Goal: Information Seeking & Learning: Understand process/instructions

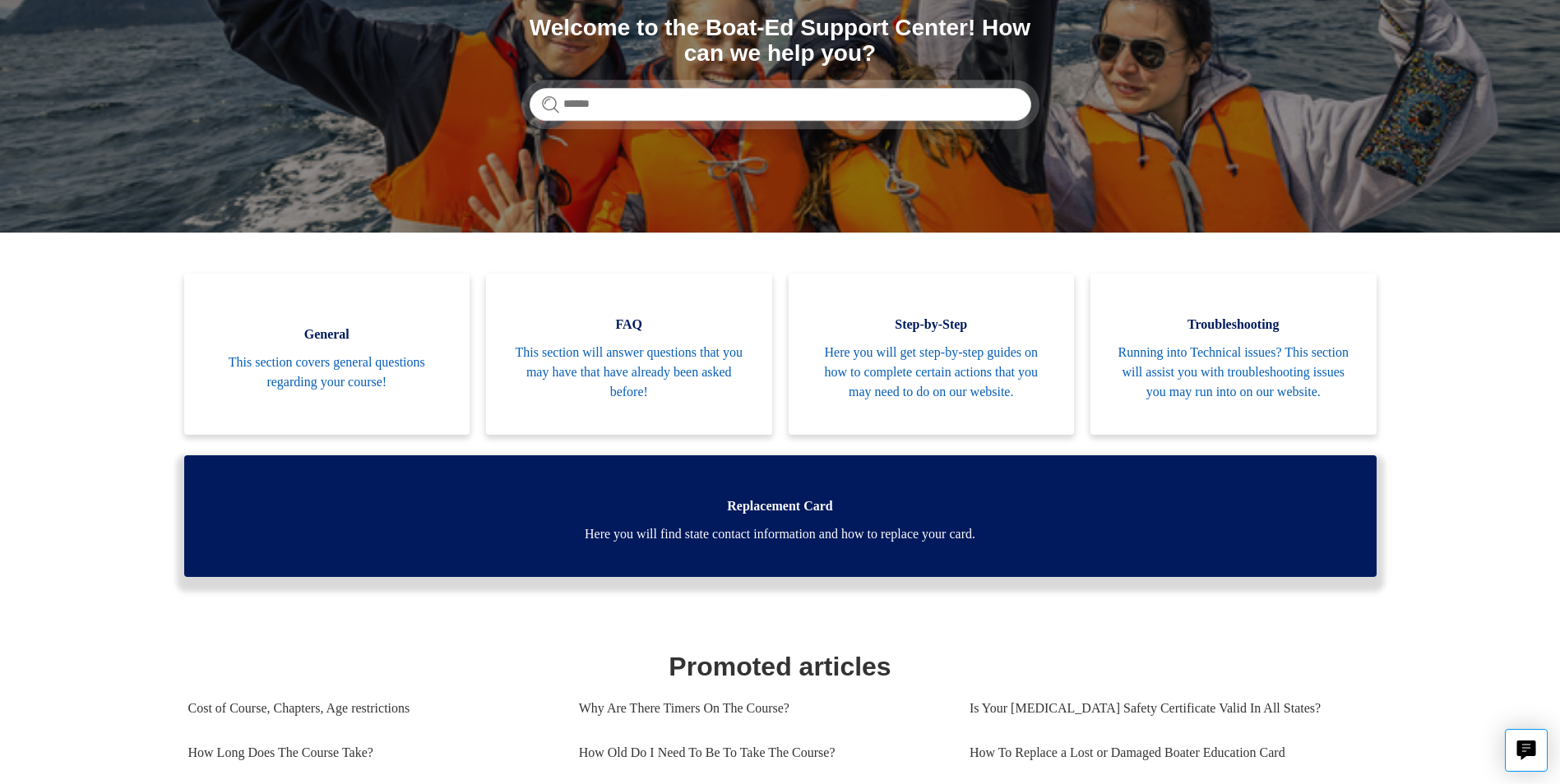
scroll to position [246, 0]
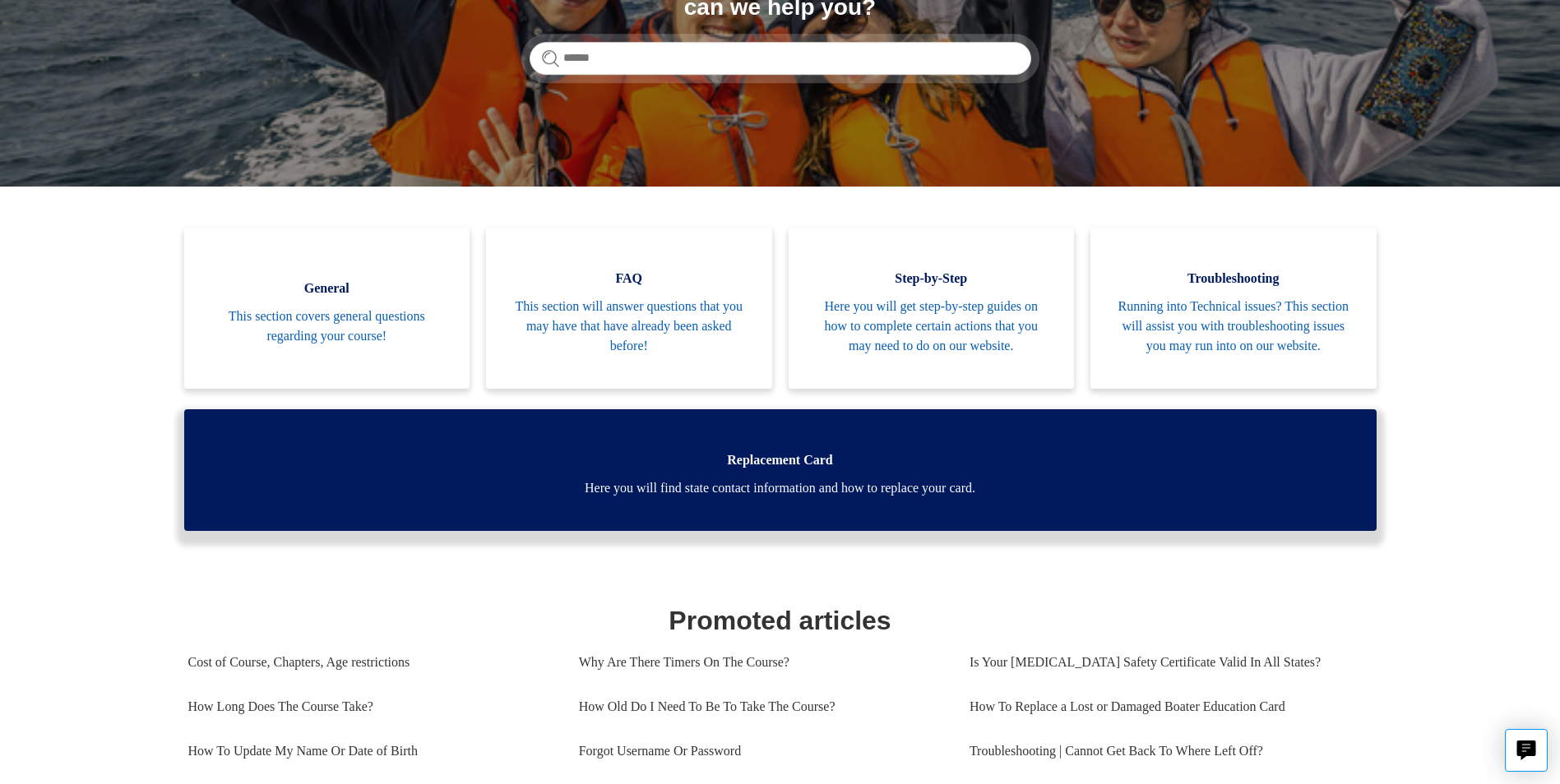
click at [804, 498] on span "Here you will find state contact information and how to replace your card." at bounding box center [780, 488] width 1143 height 19
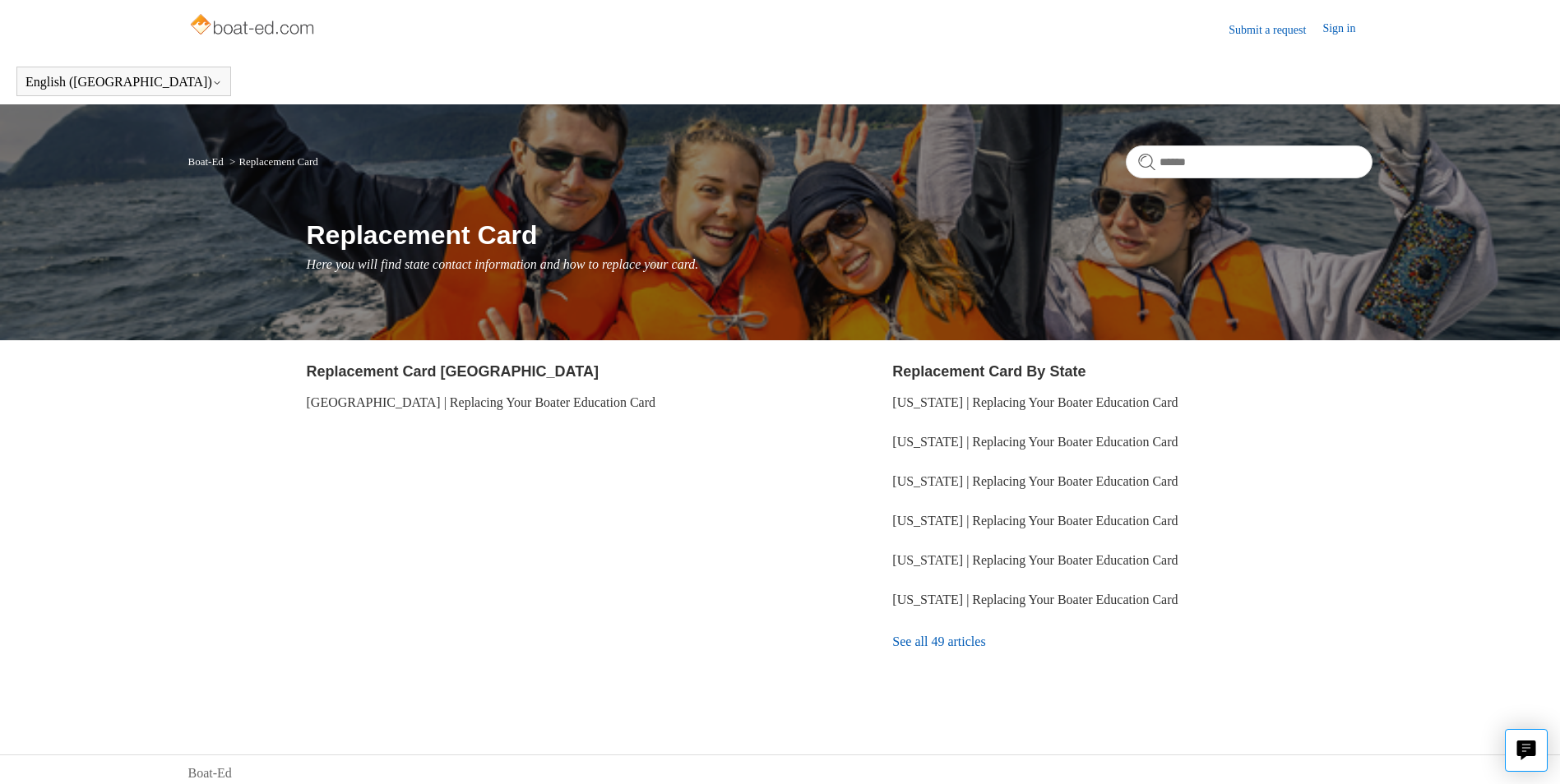
click at [955, 641] on link "See all 49 articles" at bounding box center [1131, 642] width 479 height 44
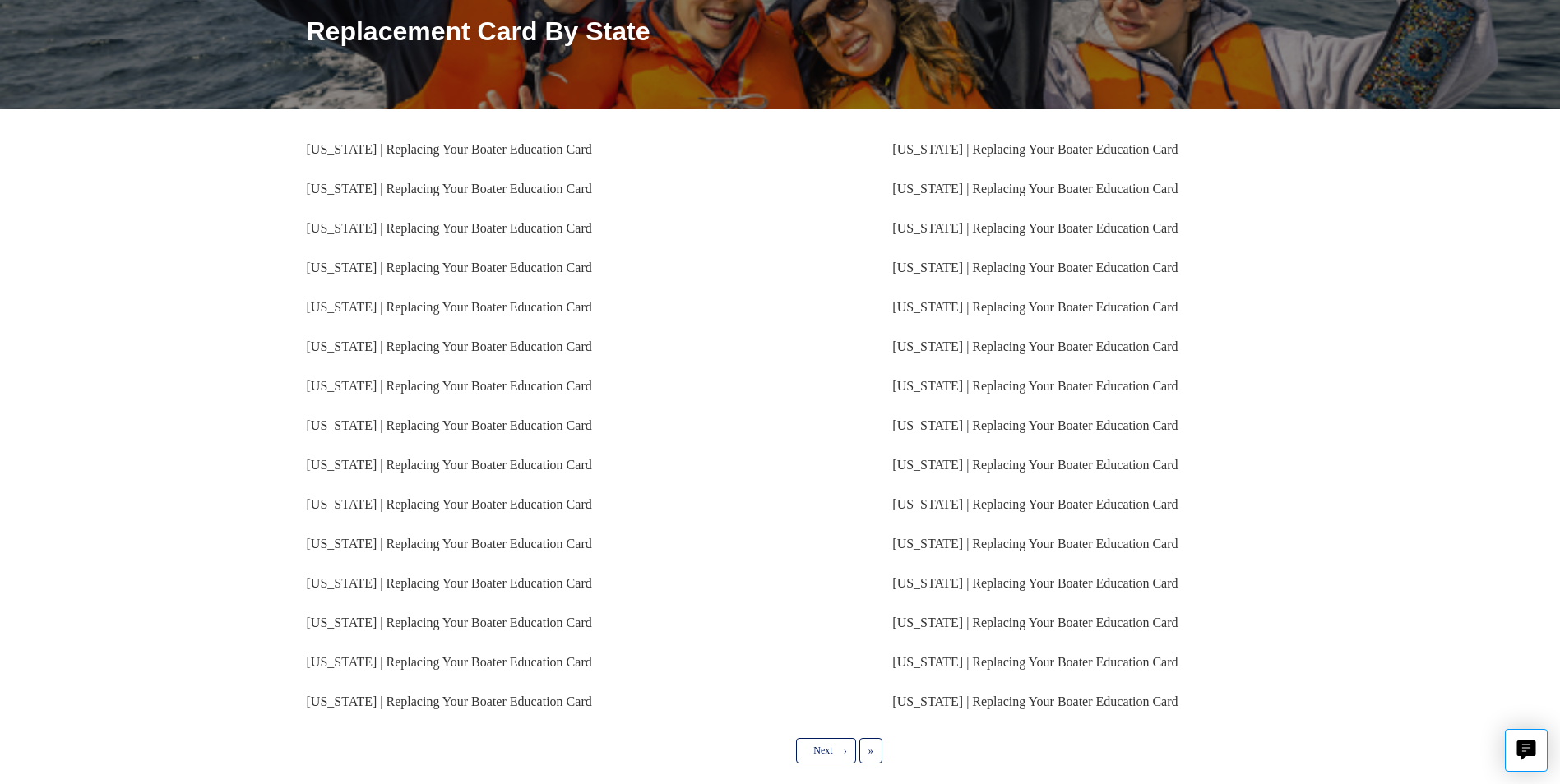
scroll to position [286, 0]
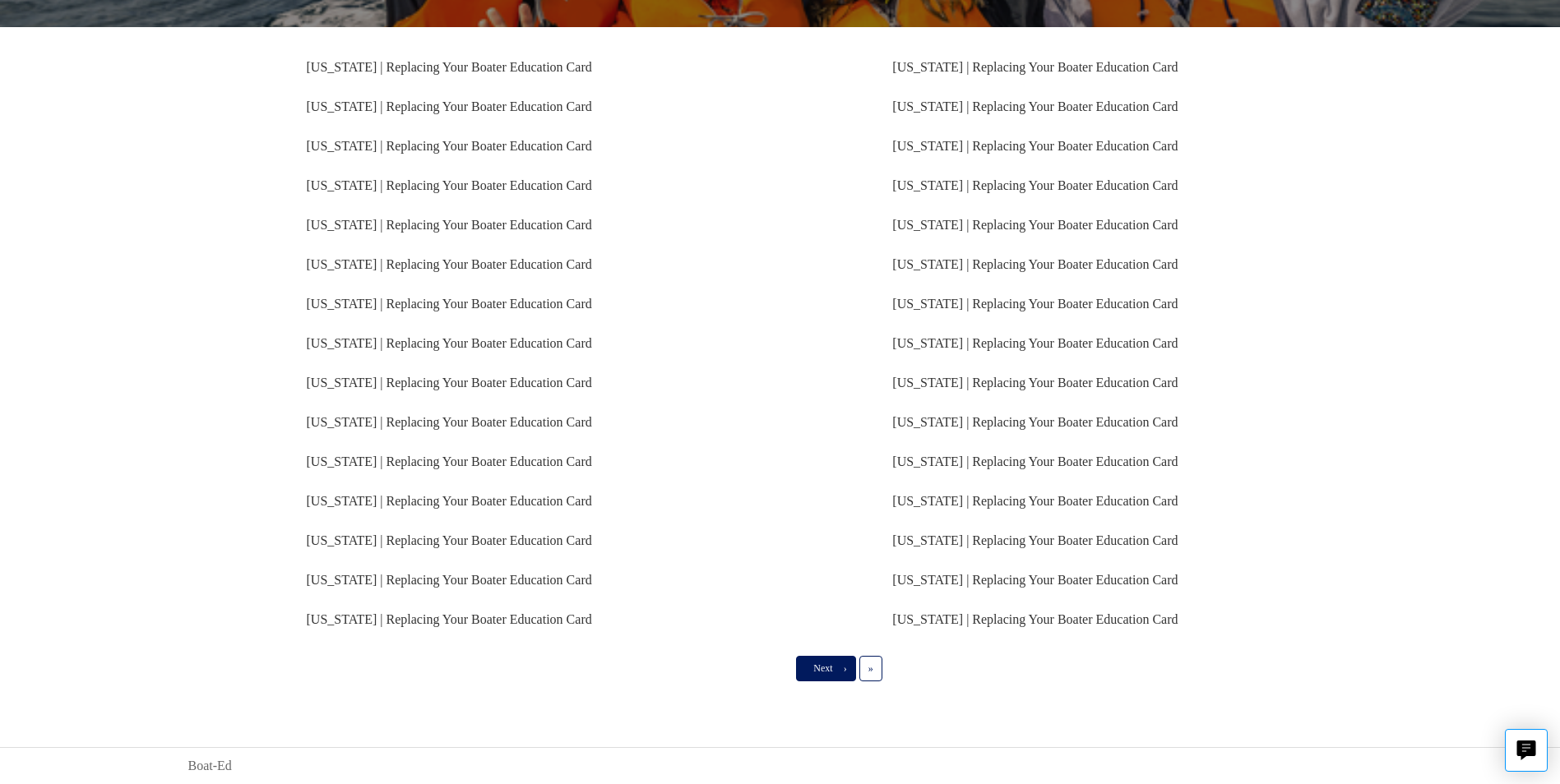
click at [802, 673] on link "Next ›" at bounding box center [826, 668] width 59 height 25
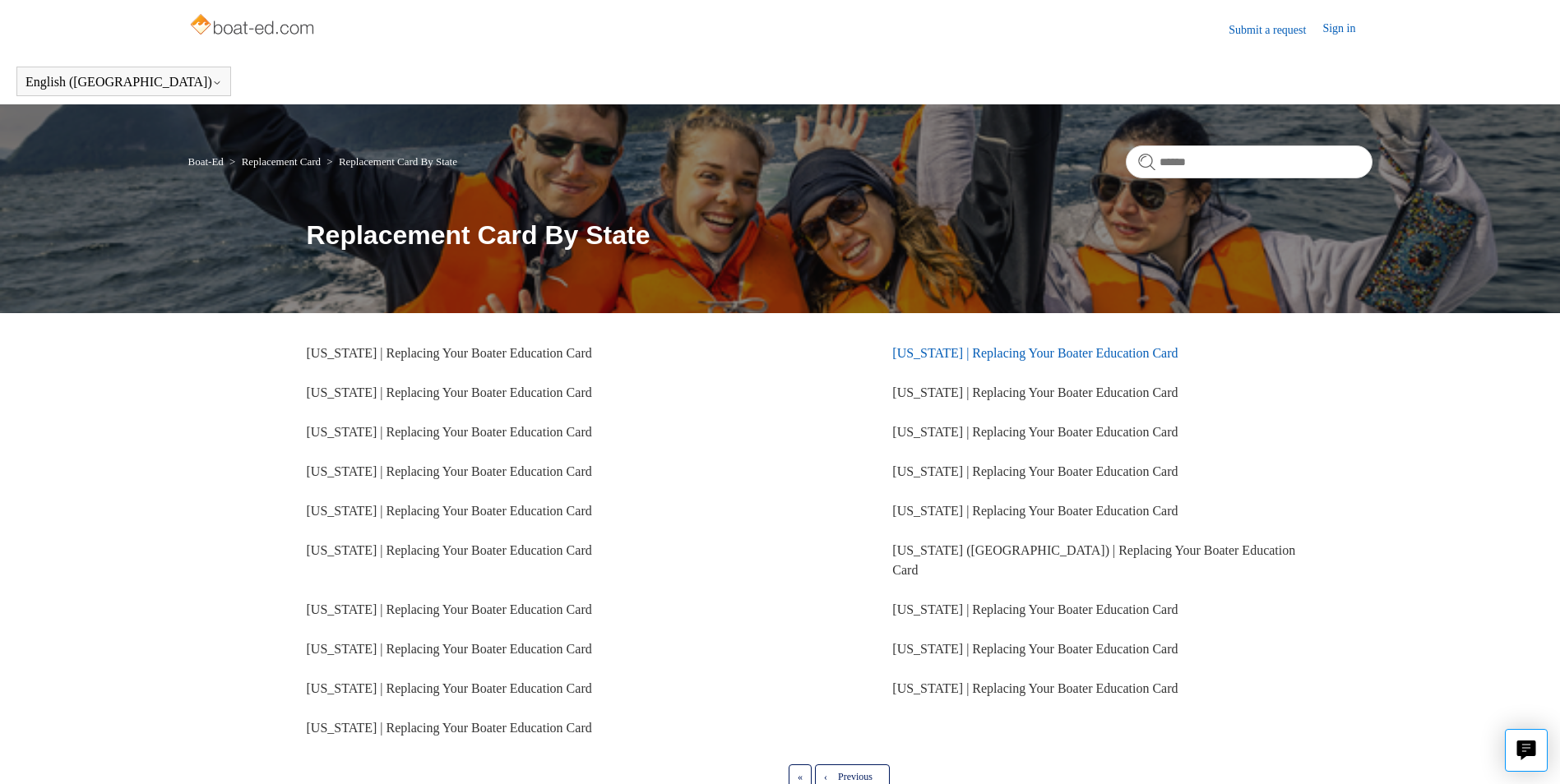
click at [958, 348] on link "[US_STATE] | Replacing Your Boater Education Card" at bounding box center [1034, 353] width 285 height 14
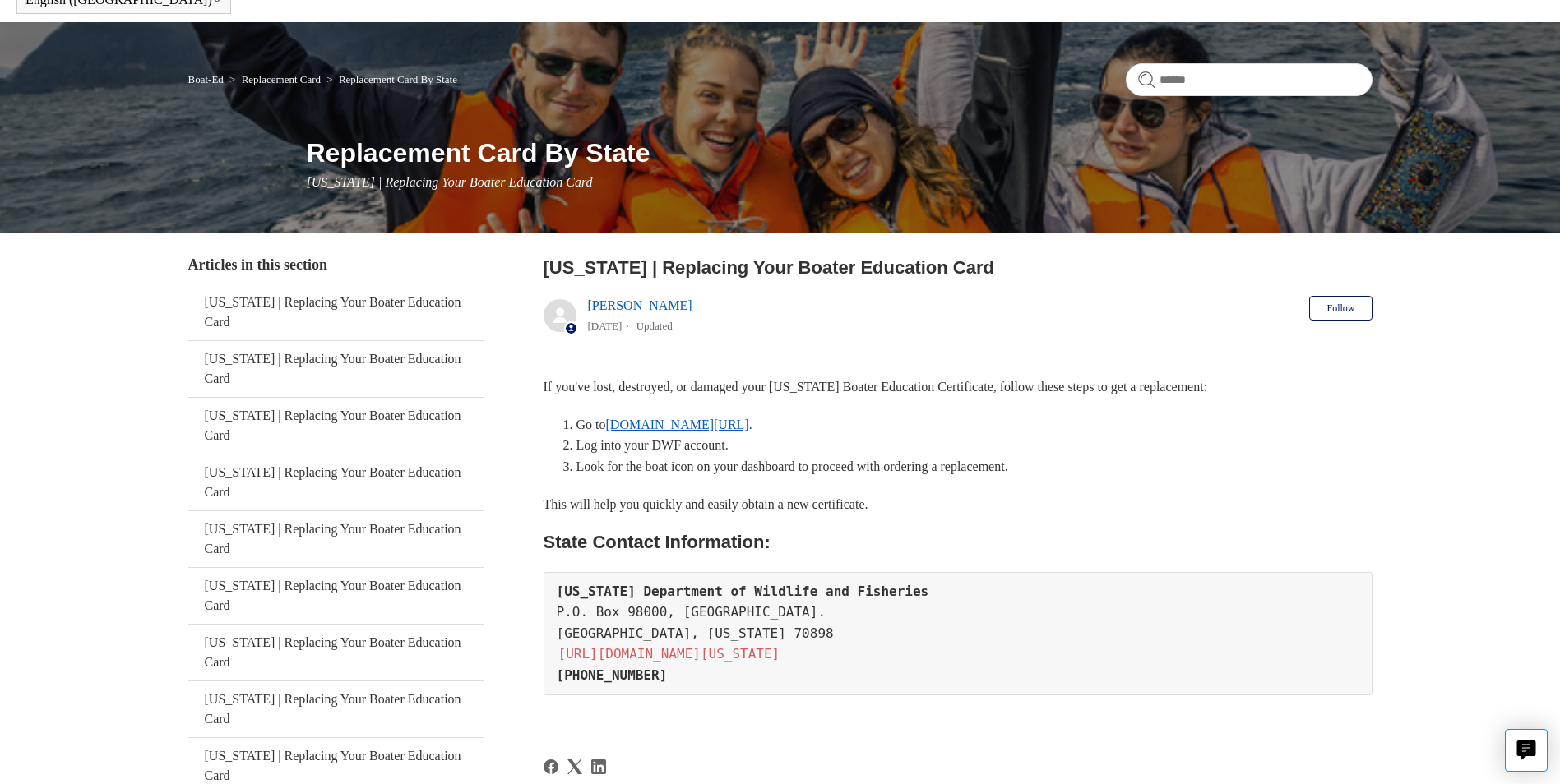
scroll to position [165, 0]
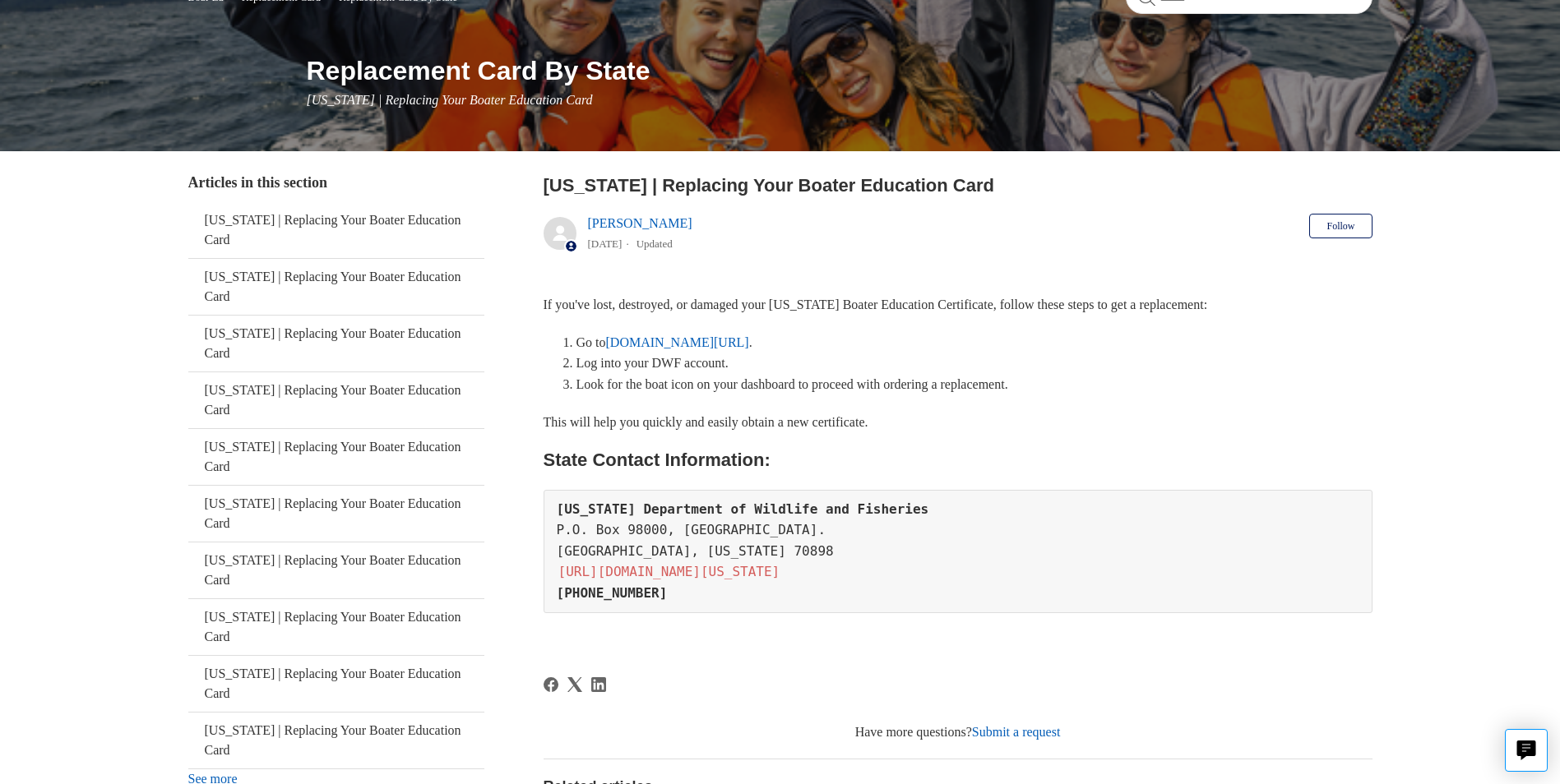
click at [689, 339] on link "[DOMAIN_NAME][URL]" at bounding box center [678, 342] width 143 height 14
click at [643, 340] on link "[DOMAIN_NAME][URL]" at bounding box center [678, 342] width 143 height 14
